Goal: Task Accomplishment & Management: Use online tool/utility

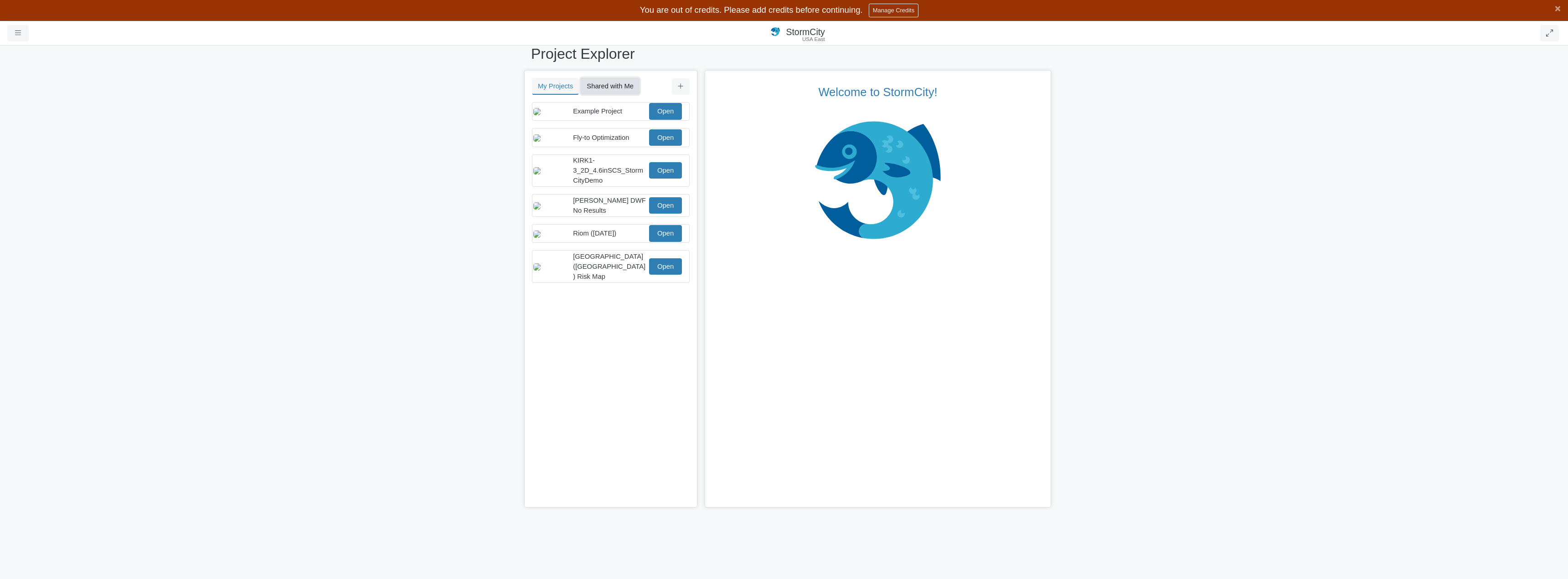
click at [607, 85] on button "Shared with Me" at bounding box center [610, 86] width 59 height 16
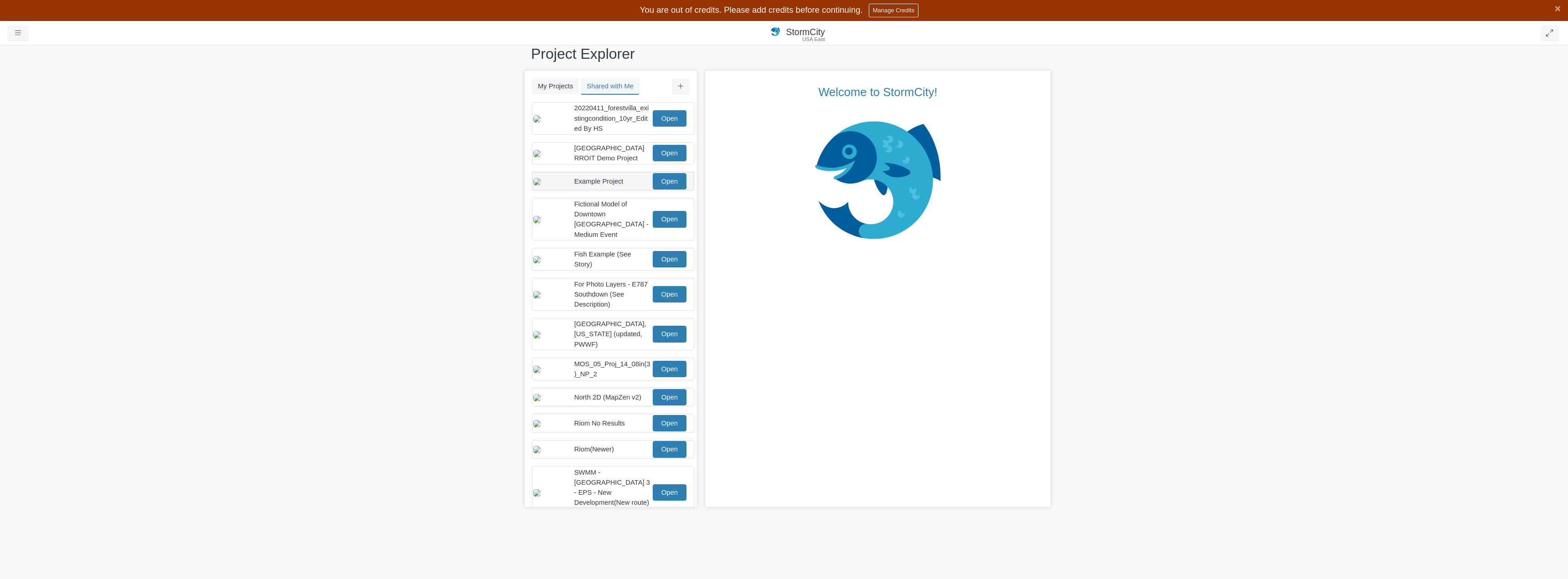
click at [624, 186] on div "Example Project" at bounding box center [613, 181] width 77 height 10
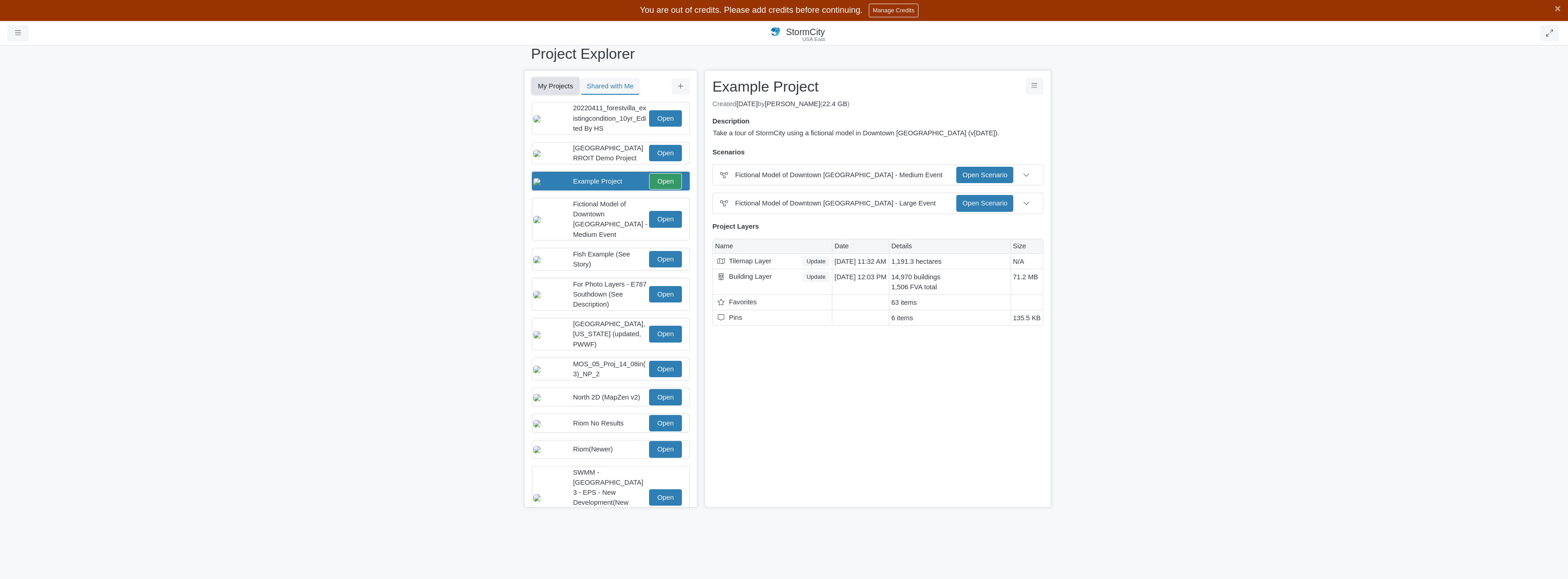
click at [554, 85] on button "My Projects" at bounding box center [555, 86] width 47 height 16
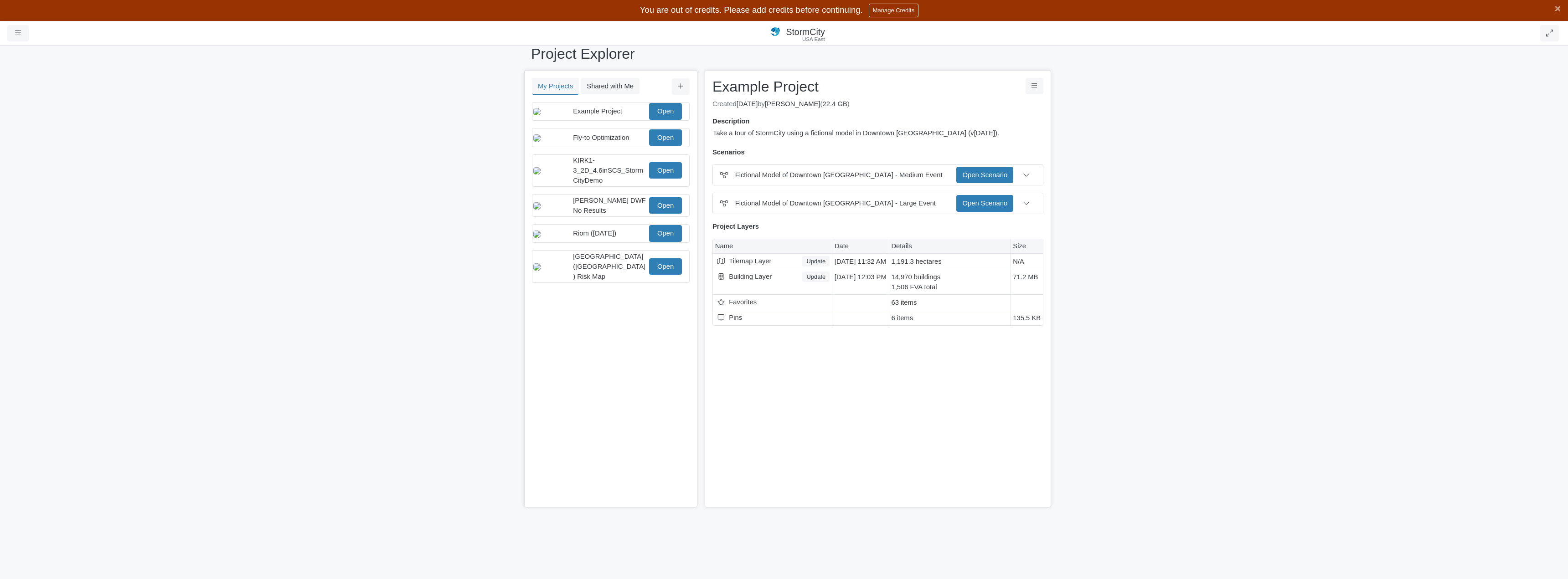
click at [1300, 348] on div "Project Explorer My Projects Shared with Me Filter You don't currently have any…" at bounding box center [784, 301] width 1568 height 556
click at [676, 116] on link "Open" at bounding box center [665, 111] width 33 height 16
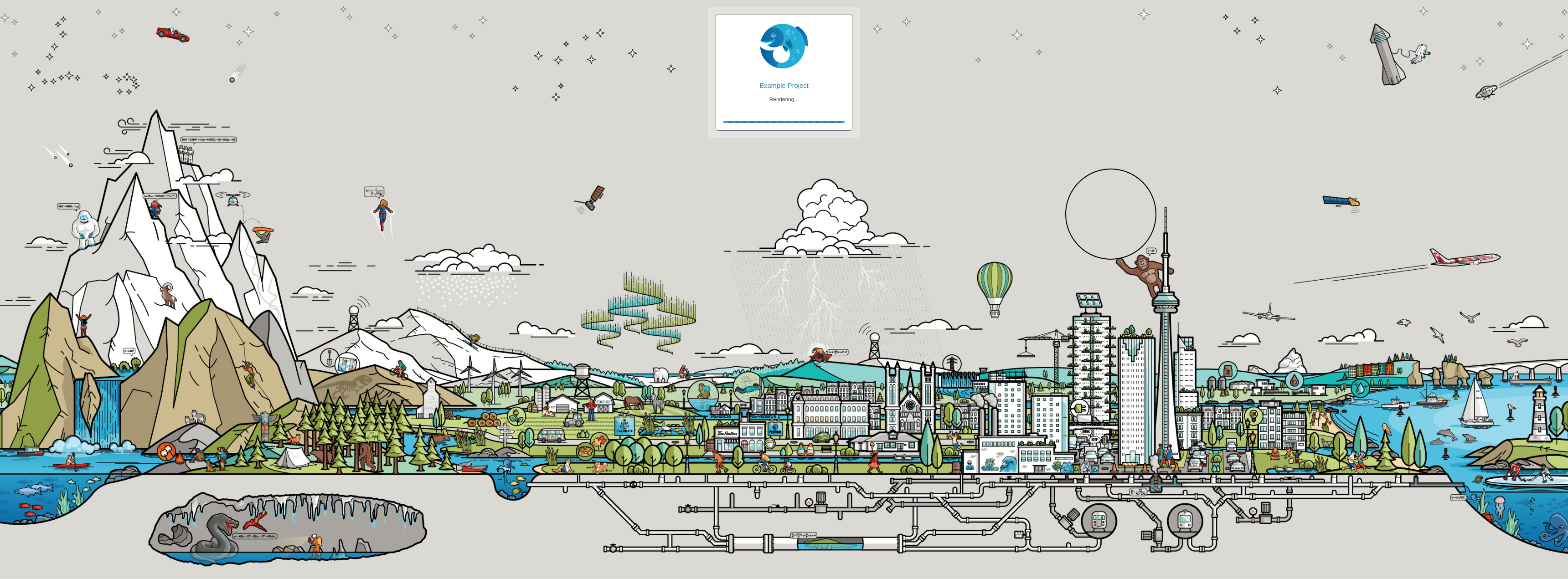
checkbox input "true"
checkbox input "false"
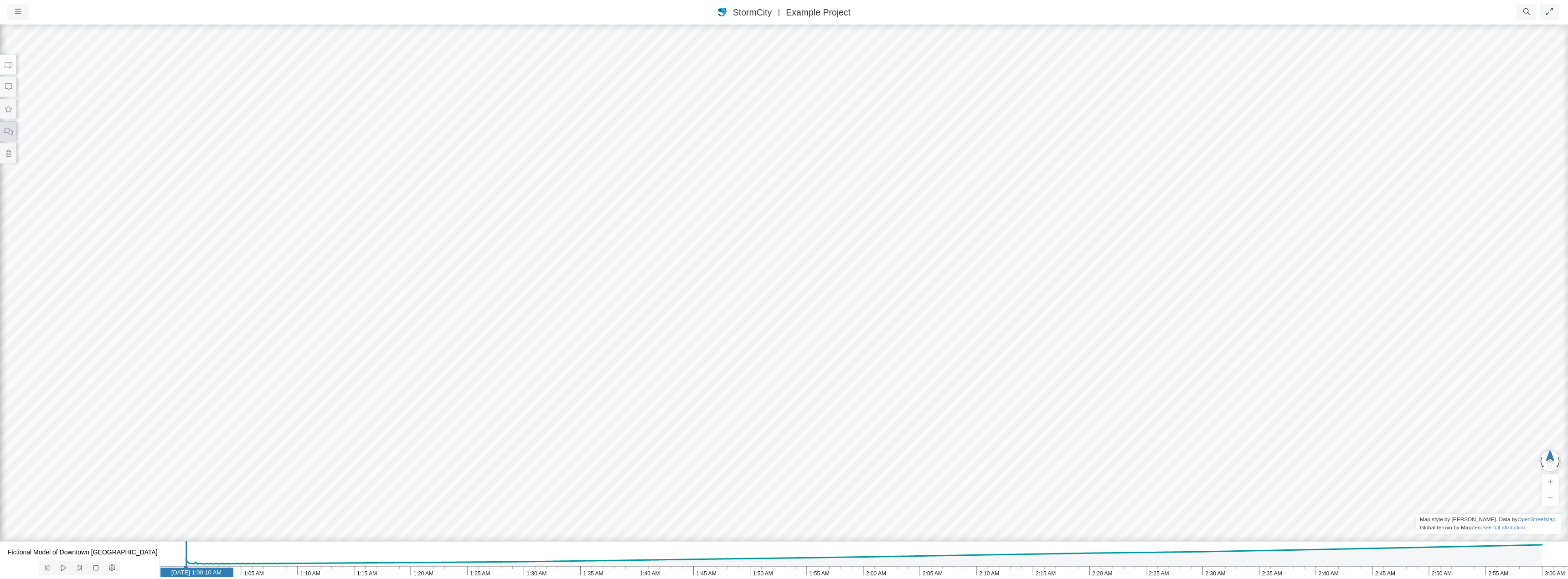
click at [5, 131] on icon at bounding box center [9, 131] width 9 height 7
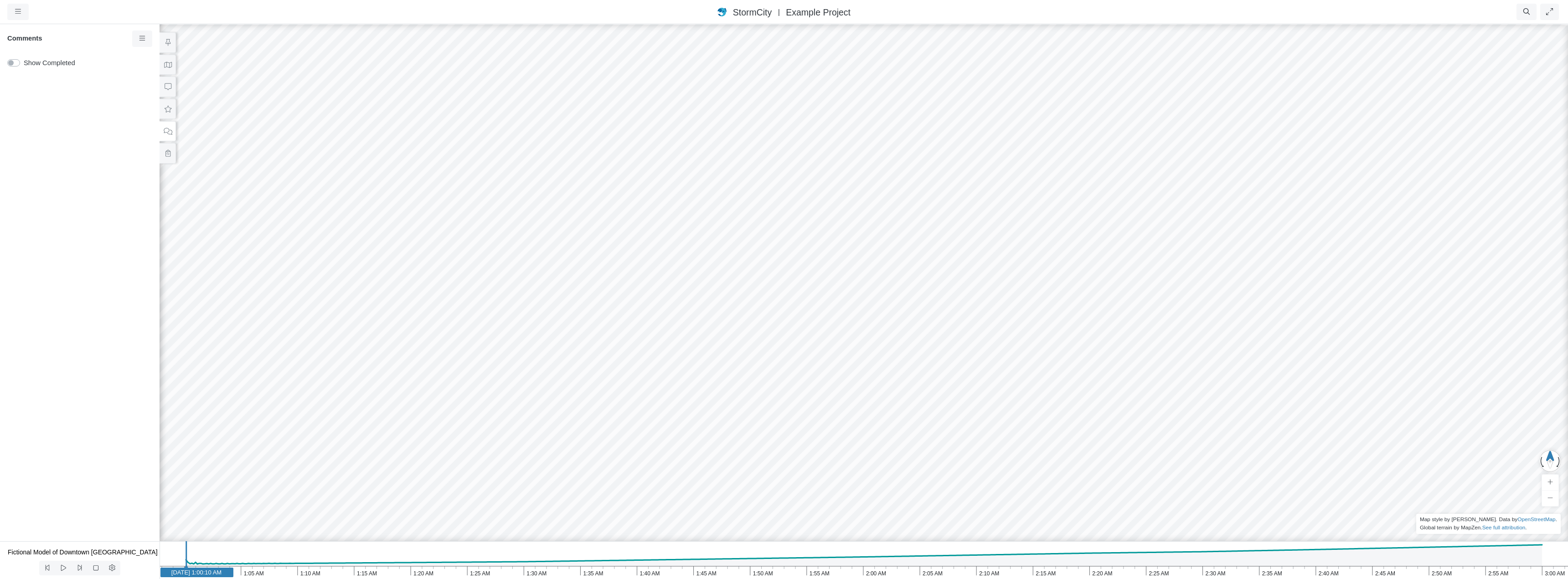
click at [24, 63] on label "Show Completed" at bounding box center [49, 63] width 52 height 10
click at [15, 63] on input "Show Completed" at bounding box center [11, 62] width 7 height 9
click at [24, 63] on label "Show Completed" at bounding box center [49, 63] width 52 height 10
click at [15, 63] on input "Show Completed" at bounding box center [11, 62] width 7 height 9
click at [24, 64] on label "Show Completed" at bounding box center [49, 63] width 52 height 10
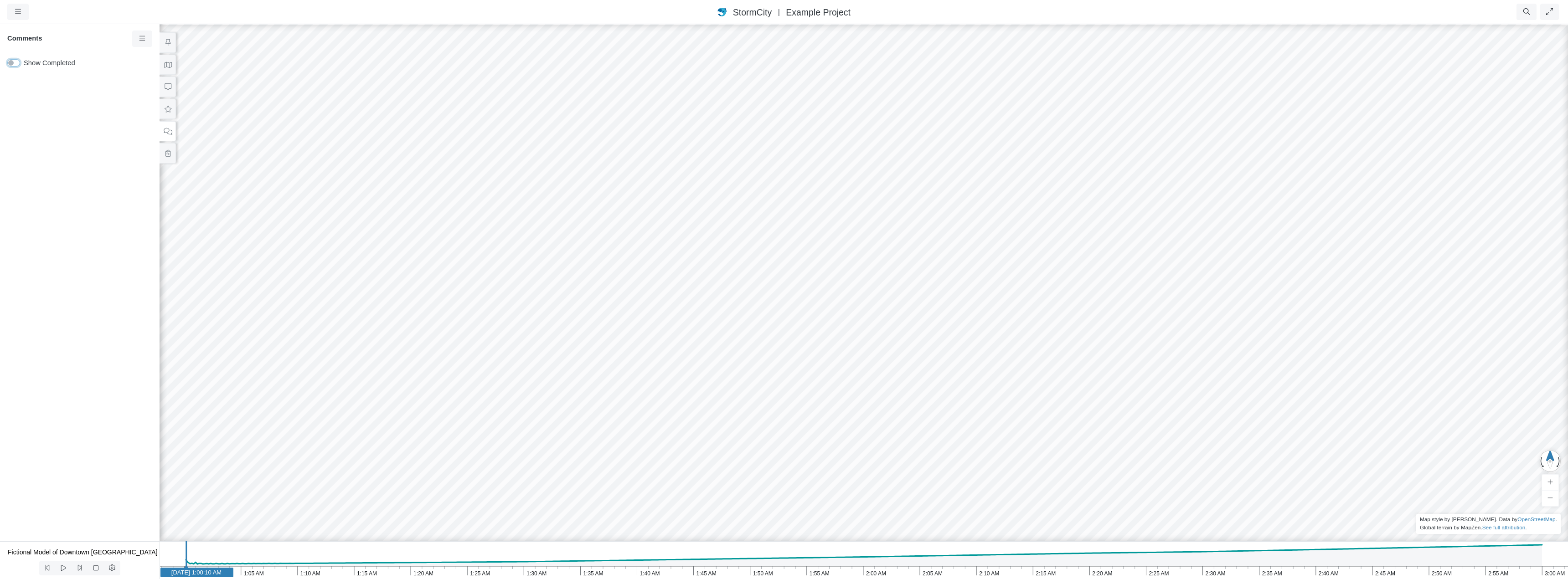
click at [13, 64] on input "Show Completed" at bounding box center [11, 62] width 7 height 9
click at [24, 64] on label "Show Completed" at bounding box center [49, 63] width 52 height 10
click at [13, 64] on input "Show Completed" at bounding box center [11, 62] width 7 height 9
checkbox input "false"
click at [144, 38] on icon at bounding box center [142, 38] width 9 height 7
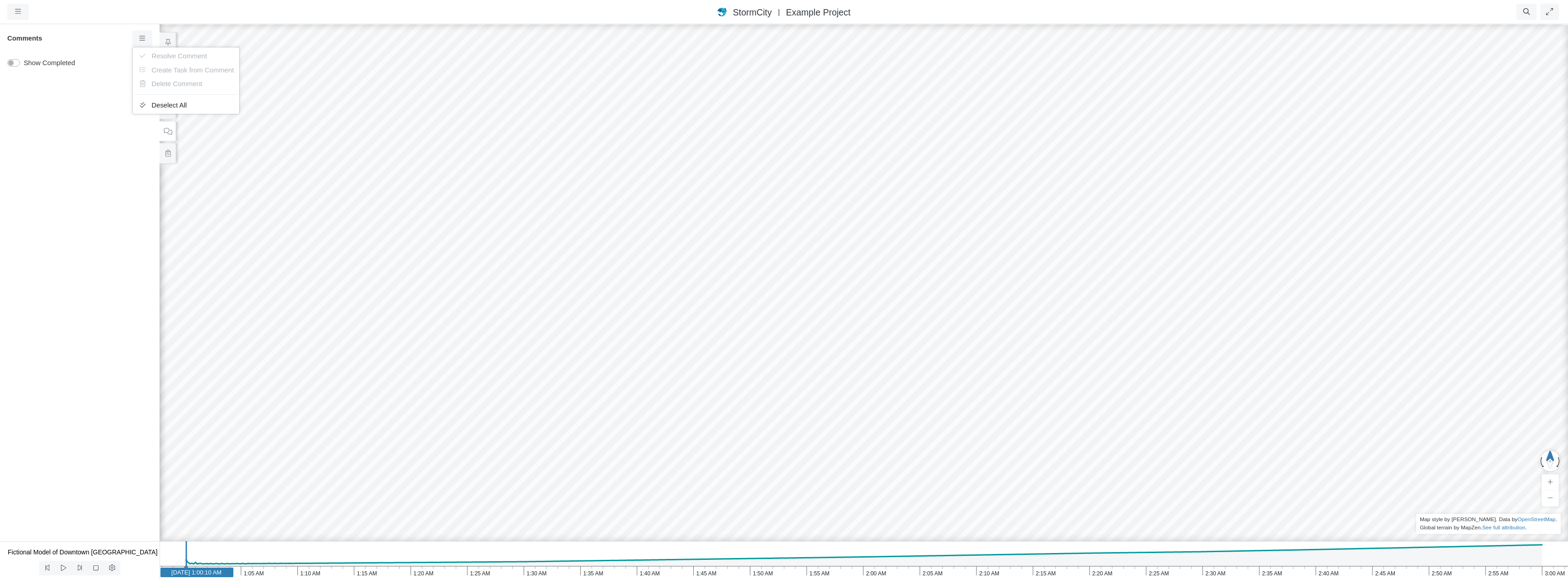
click at [61, 95] on div at bounding box center [80, 304] width 159 height 473
click at [166, 64] on icon at bounding box center [168, 64] width 9 height 7
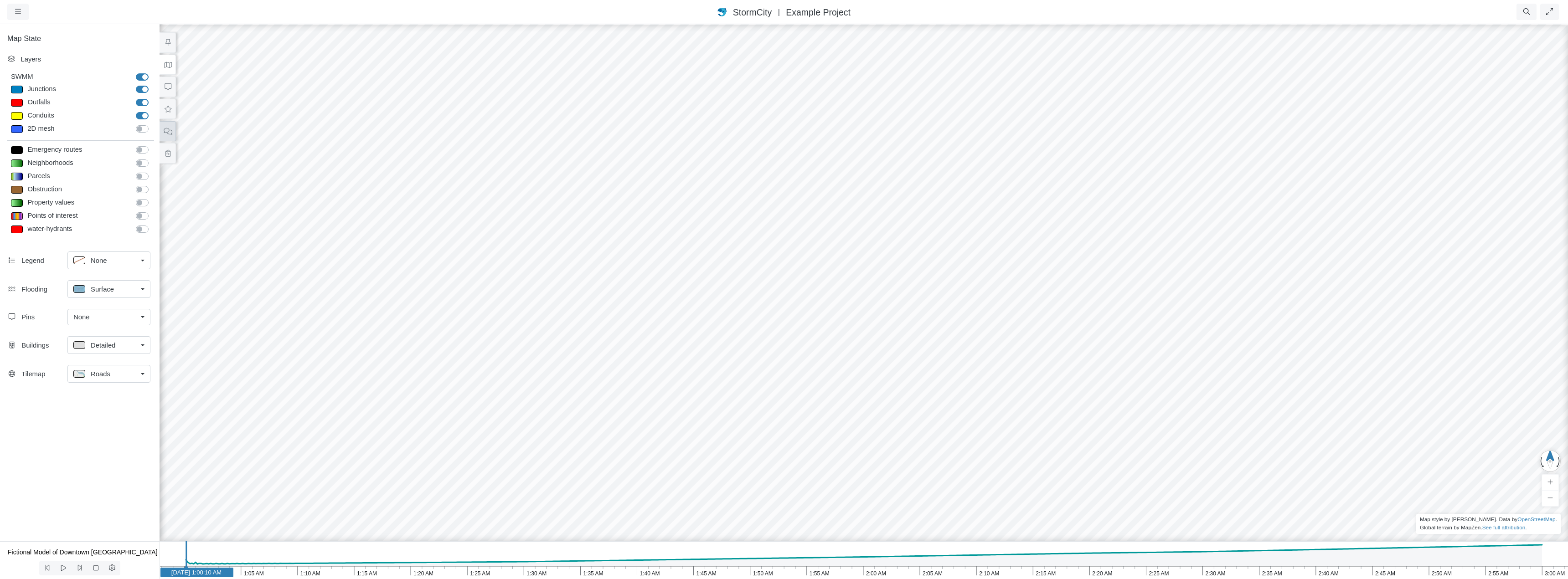
click at [162, 130] on button at bounding box center [167, 131] width 16 height 21
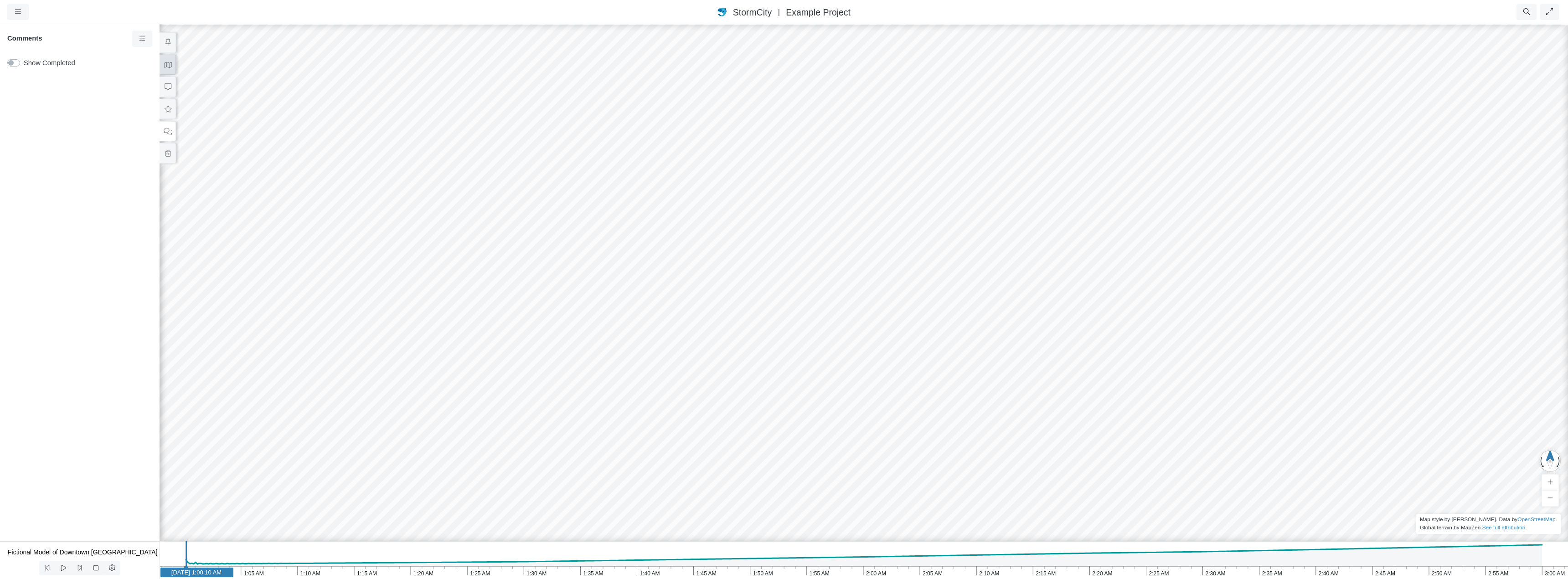
click at [168, 63] on icon at bounding box center [168, 64] width 9 height 7
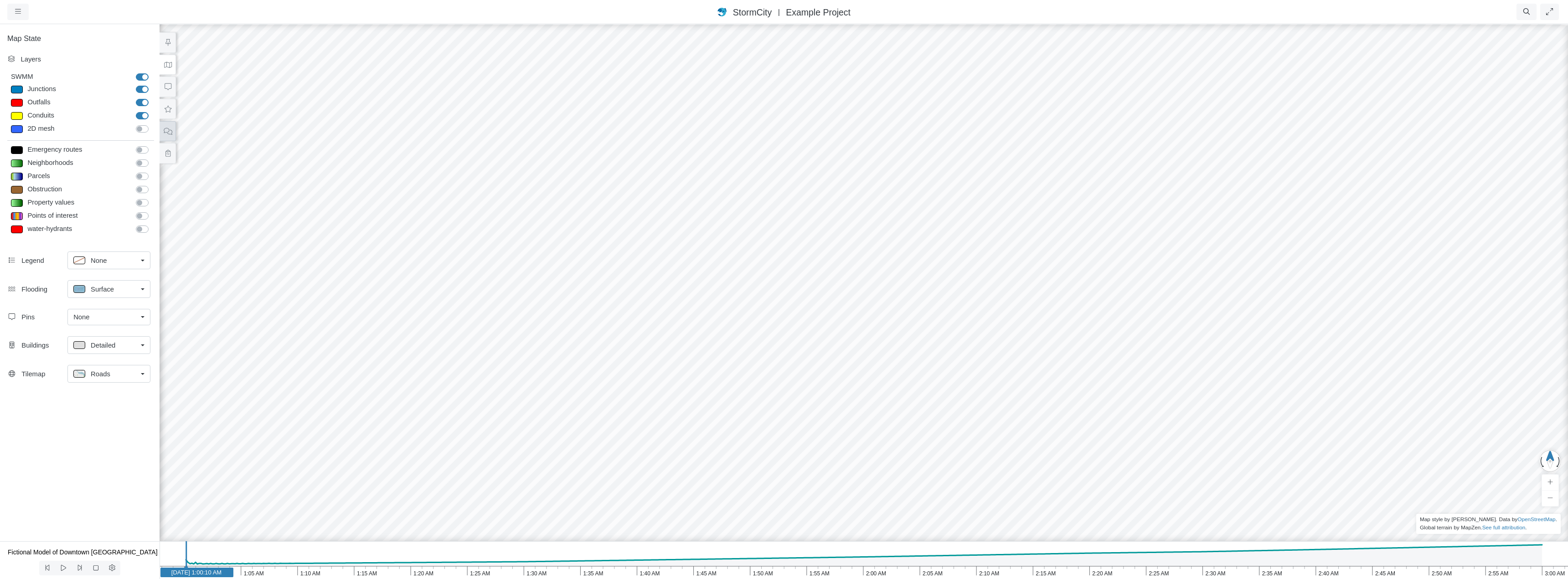
click at [170, 132] on icon at bounding box center [168, 131] width 9 height 7
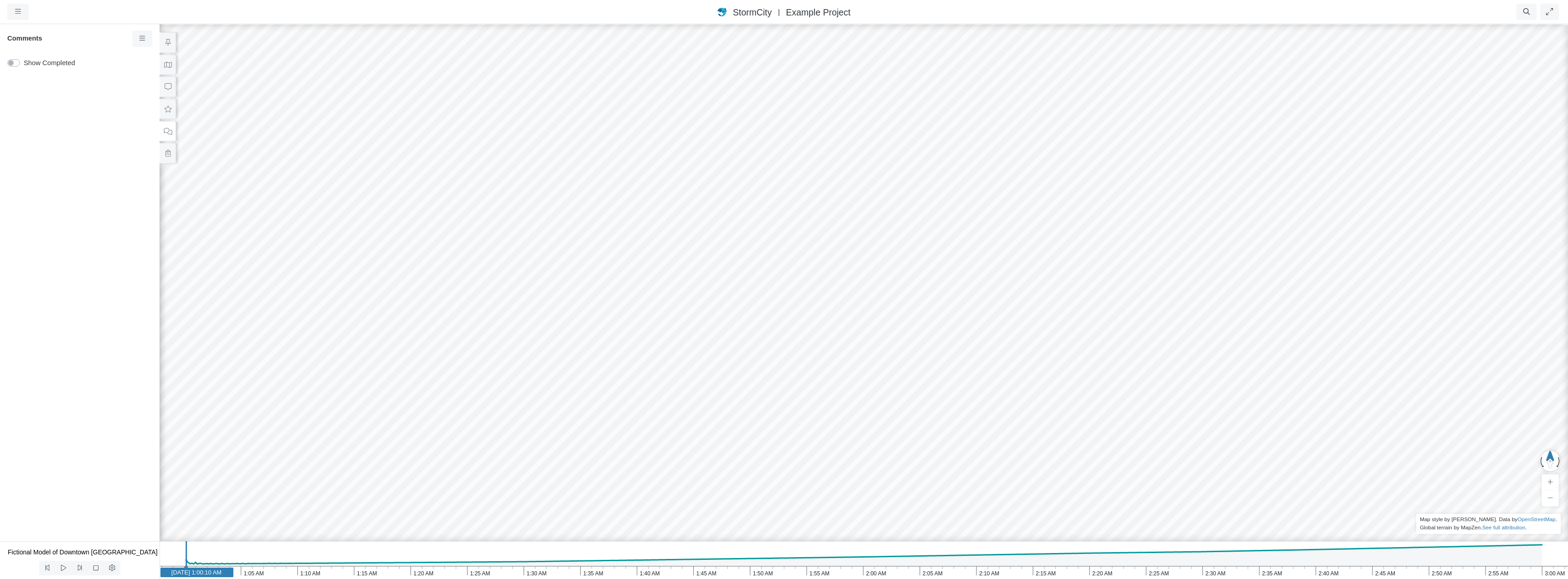
click at [625, 251] on div at bounding box center [864, 301] width 1568 height 556
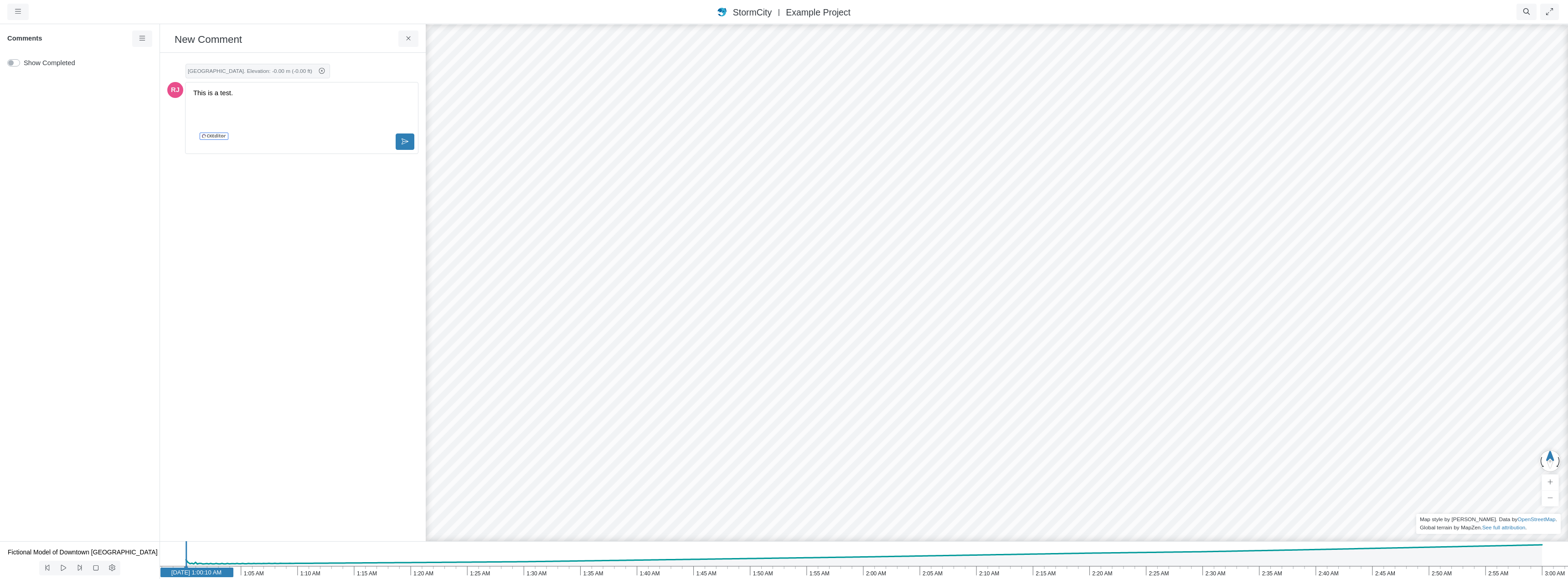
click at [223, 92] on p "This is a test." at bounding box center [302, 93] width 217 height 10
click at [251, 94] on p "This is a test ." at bounding box center [302, 93] width 217 height 10
click at [255, 109] on div "This is a test ." at bounding box center [302, 109] width 225 height 46
click at [257, 95] on p "This is a test ." at bounding box center [302, 93] width 217 height 10
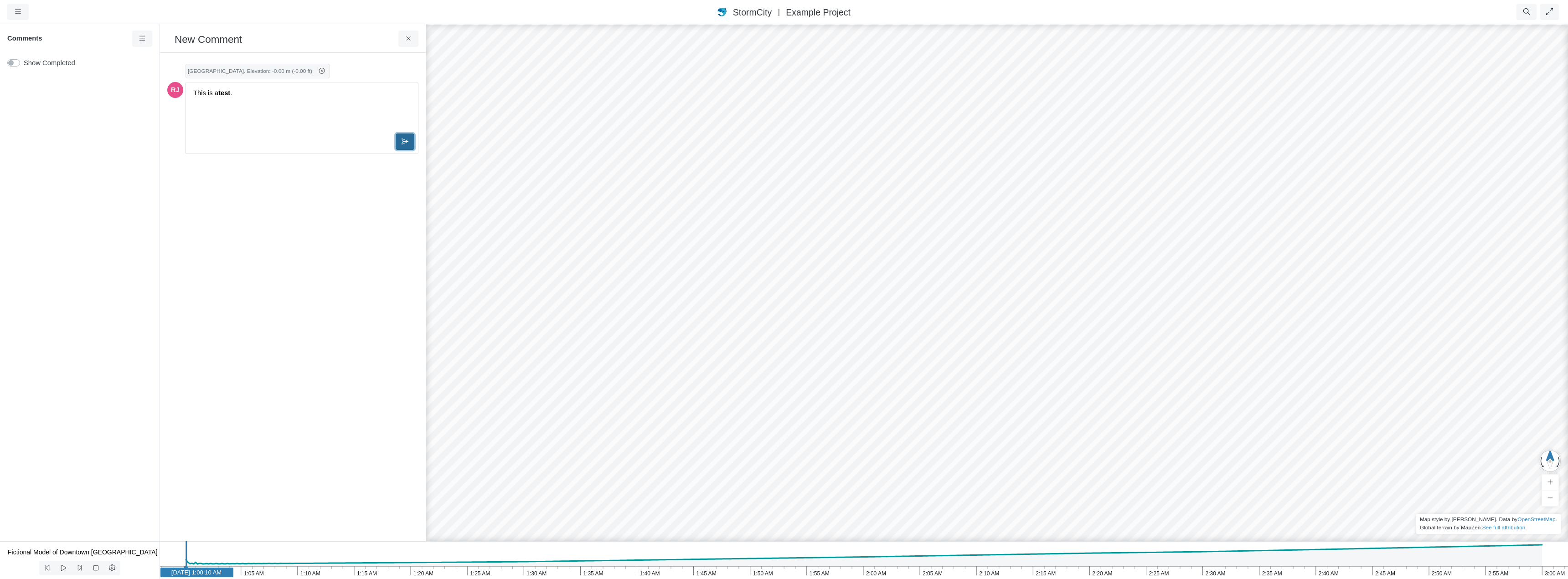
click at [408, 143] on button at bounding box center [405, 141] width 19 height 16
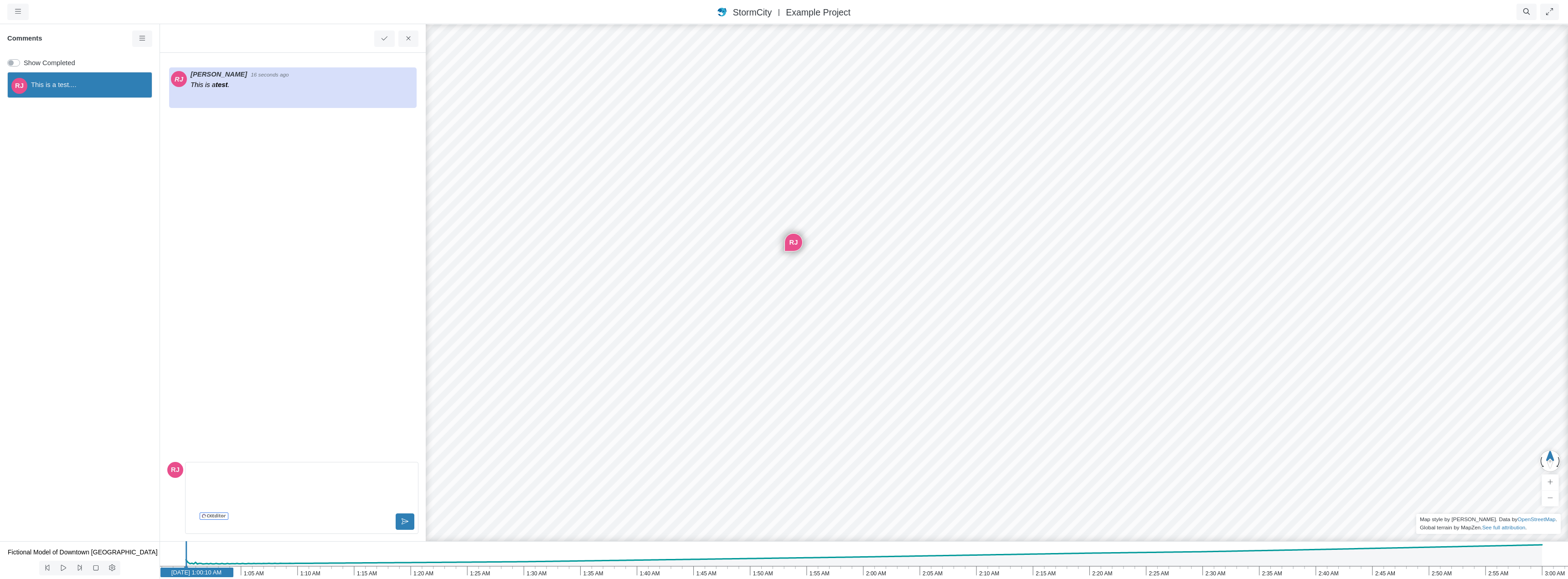
click at [243, 201] on div "[PERSON_NAME] 16 seconds ago This is a test ." at bounding box center [293, 259] width 251 height 398
click at [405, 41] on icon at bounding box center [408, 38] width 9 height 7
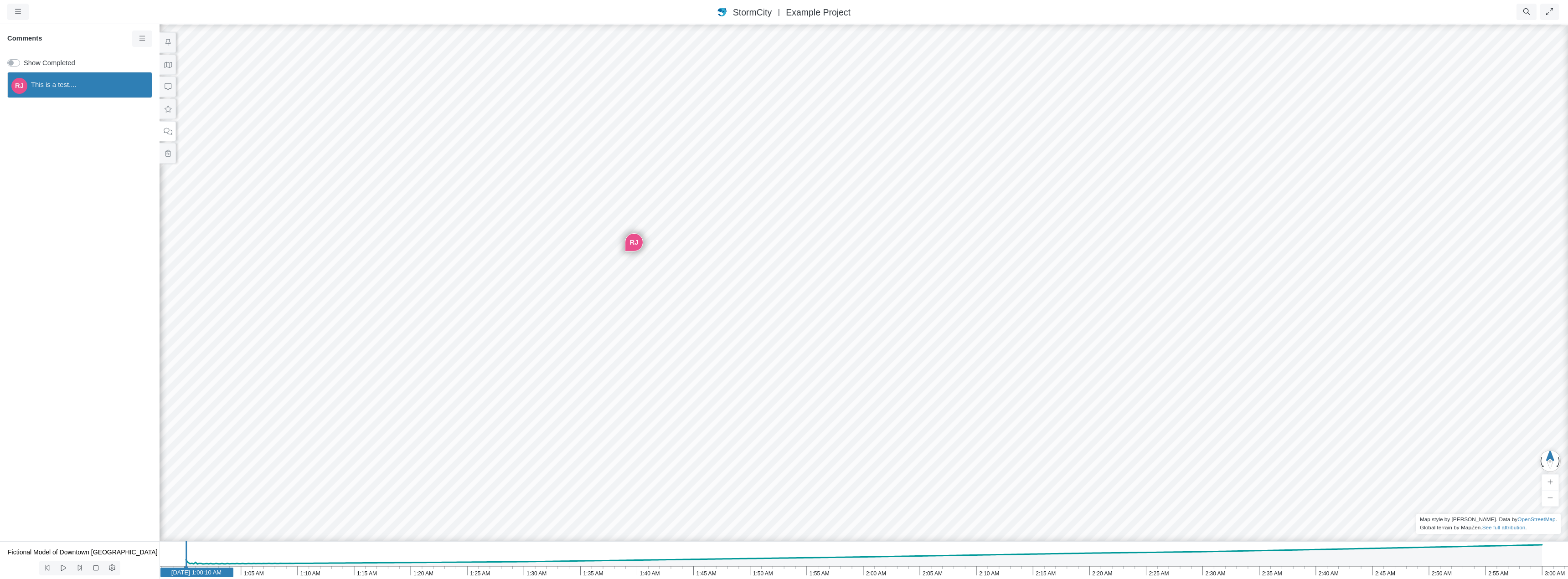
click at [65, 193] on div "RJ This is a test...." at bounding box center [80, 304] width 159 height 473
click at [64, 88] on span "This is a test...." at bounding box center [88, 85] width 113 height 10
click at [43, 85] on span "This is a test...." at bounding box center [88, 85] width 113 height 10
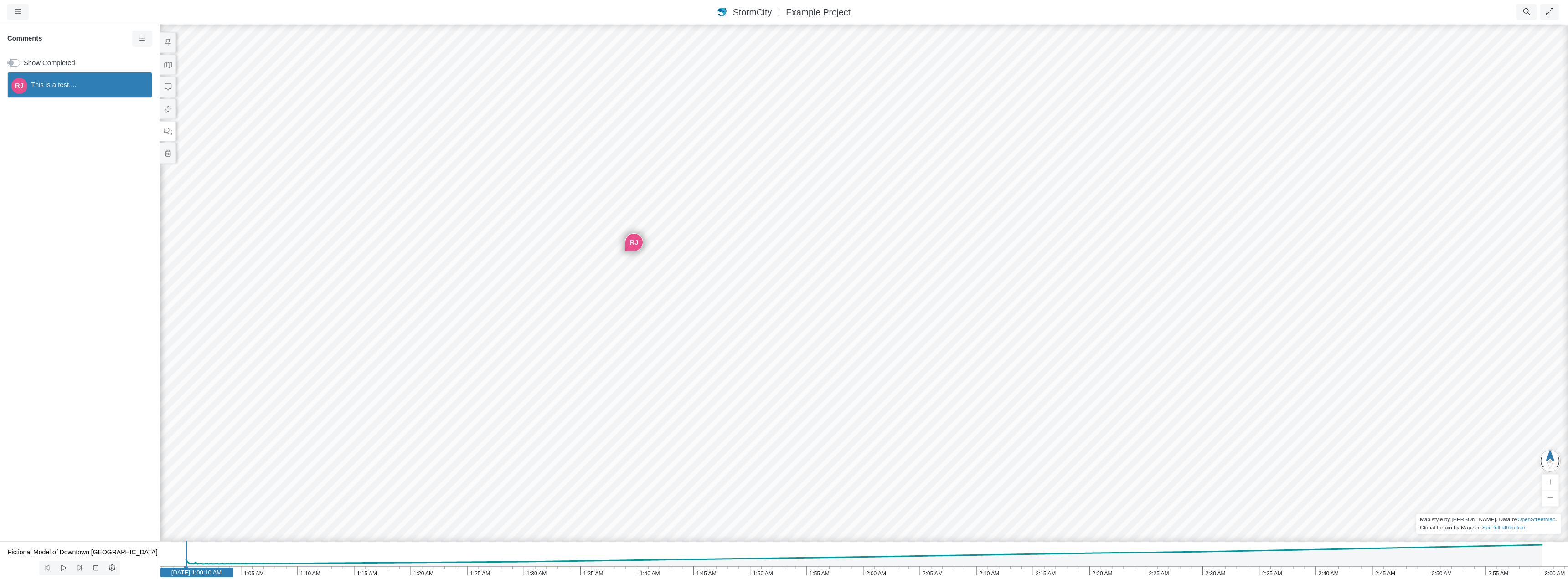
click at [44, 85] on span "This is a test...." at bounding box center [88, 85] width 113 height 10
click at [68, 154] on div "RJ This is a test...." at bounding box center [80, 304] width 159 height 473
click at [448, 215] on div "RJ" at bounding box center [864, 301] width 1568 height 556
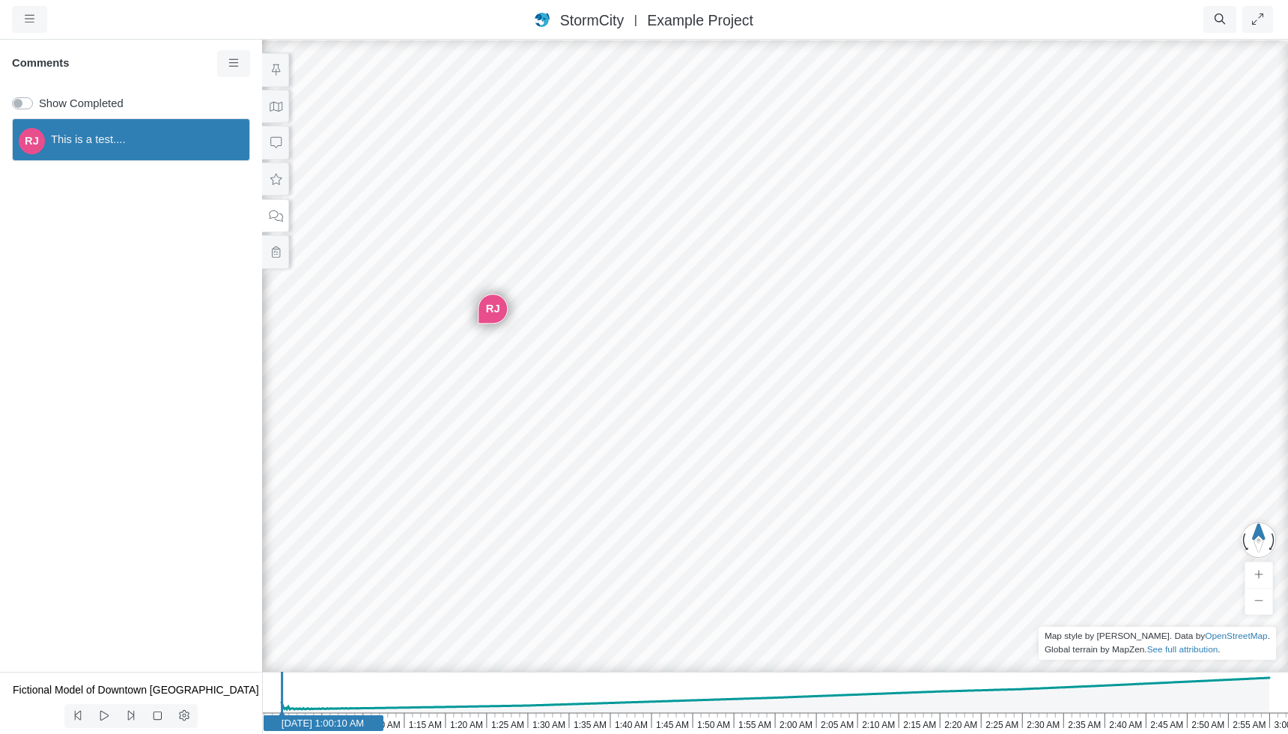
click at [101, 141] on span "This is a test...." at bounding box center [144, 139] width 186 height 16
click at [490, 312] on div "RJ" at bounding box center [493, 309] width 28 height 28
click at [490, 307] on div "RJ" at bounding box center [493, 309] width 28 height 28
click at [139, 295] on div "RJ This is a test...." at bounding box center [131, 391] width 262 height 559
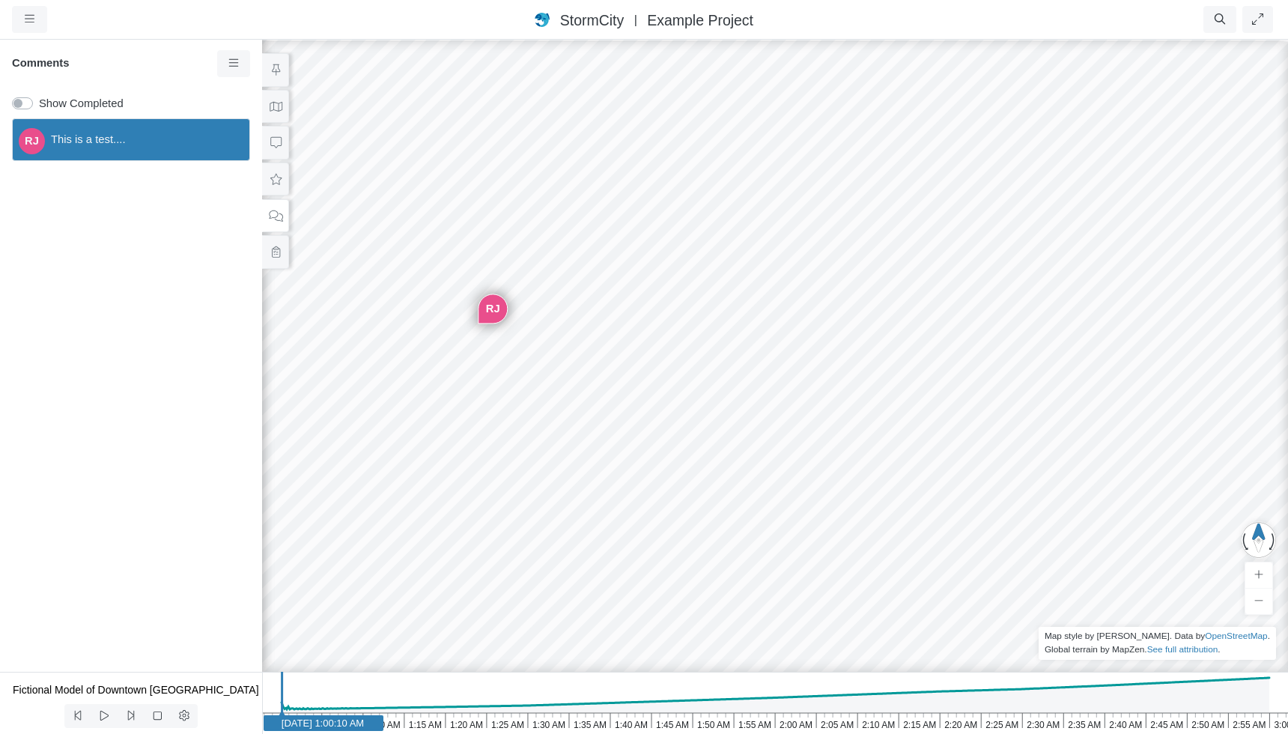
click at [490, 308] on div "RJ" at bounding box center [493, 309] width 28 height 28
click at [75, 139] on span "This is a test...." at bounding box center [144, 139] width 186 height 16
click at [64, 140] on span "This is a test...." at bounding box center [144, 139] width 186 height 16
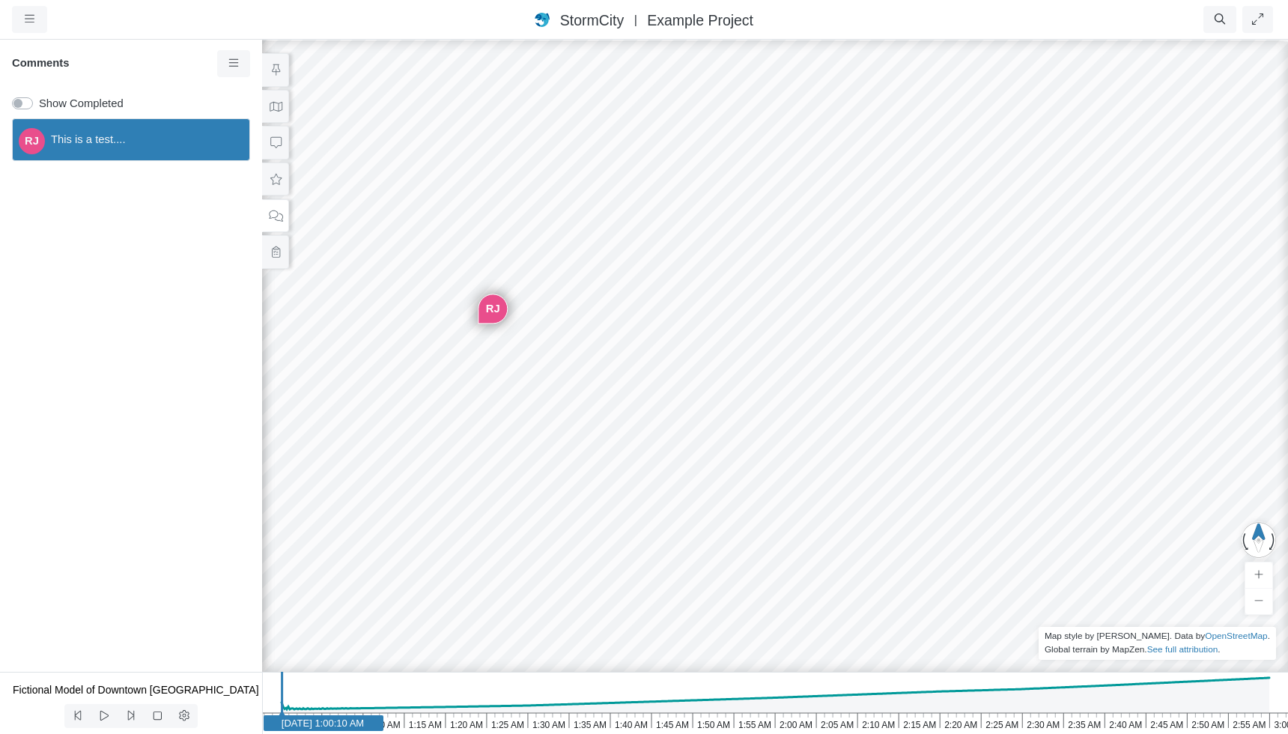
click at [64, 140] on span "This is a test...." at bounding box center [144, 139] width 186 height 16
click at [88, 251] on div "RJ This is a test...." at bounding box center [131, 391] width 262 height 559
click at [100, 146] on span "This is a test...." at bounding box center [144, 139] width 186 height 16
click at [97, 234] on div "RJ This is a test...." at bounding box center [131, 391] width 262 height 559
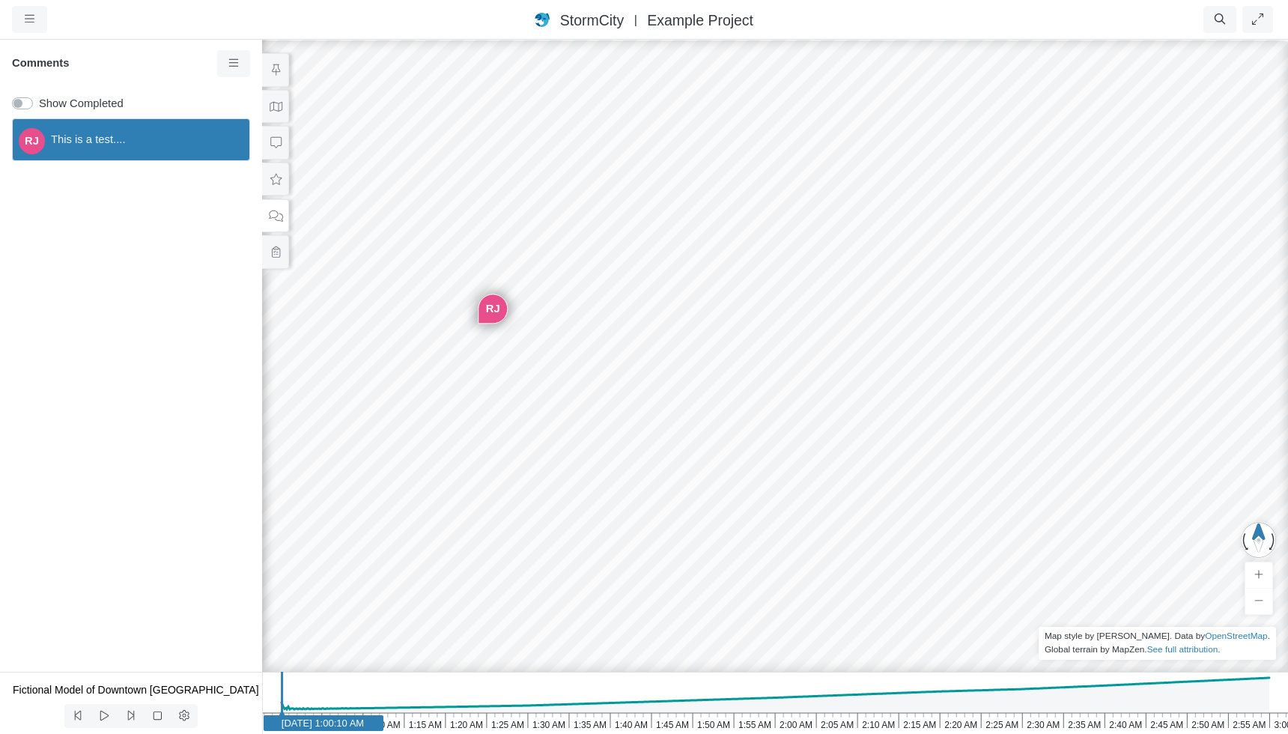
click at [126, 145] on span "This is a test...." at bounding box center [144, 139] width 186 height 16
